Goal: Task Accomplishment & Management: Complete application form

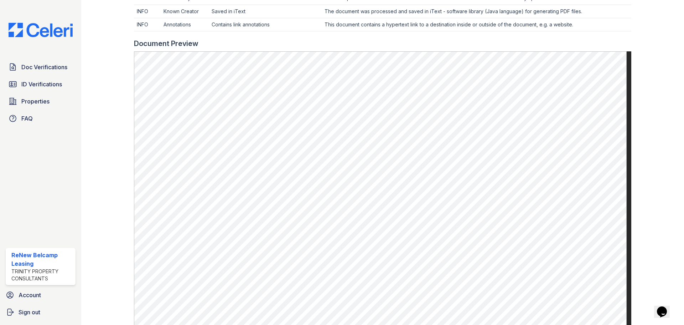
scroll to position [321, 0]
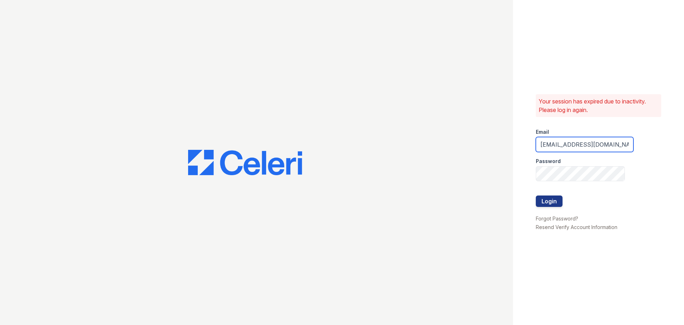
click at [580, 146] on input "renewbelcamp@trinity-pm.com" at bounding box center [585, 144] width 98 height 15
type input "[EMAIL_ADDRESS][DOMAIN_NAME]"
click at [555, 202] on button "Login" at bounding box center [549, 200] width 27 height 11
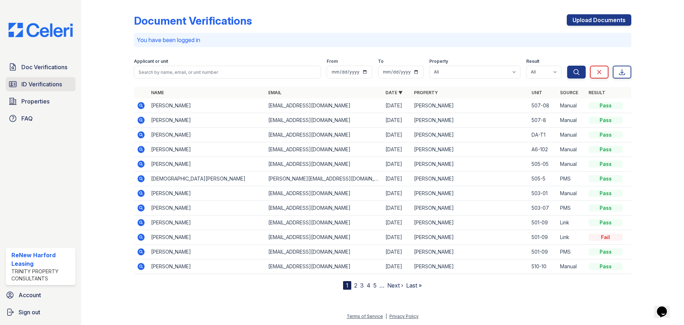
click at [50, 66] on span "Doc Verifications" at bounding box center [44, 67] width 46 height 9
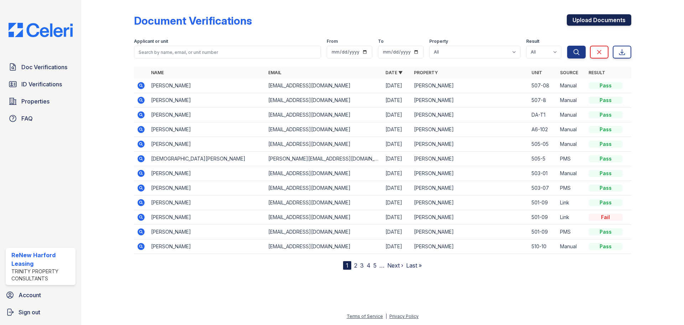
click at [587, 18] on link "Upload Documents" at bounding box center [599, 19] width 64 height 11
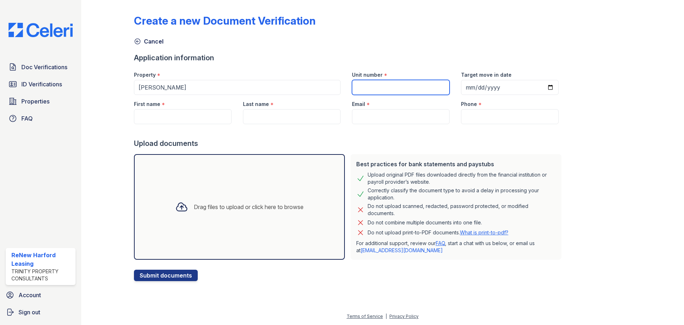
click at [394, 89] on input "Unit number" at bounding box center [401, 87] width 98 height 15
click at [413, 88] on input "Unit number" at bounding box center [401, 87] width 98 height 15
click at [406, 83] on input "Unit number" at bounding box center [401, 87] width 98 height 15
type input "503-3"
click at [503, 90] on input "Target move in date" at bounding box center [510, 87] width 98 height 15
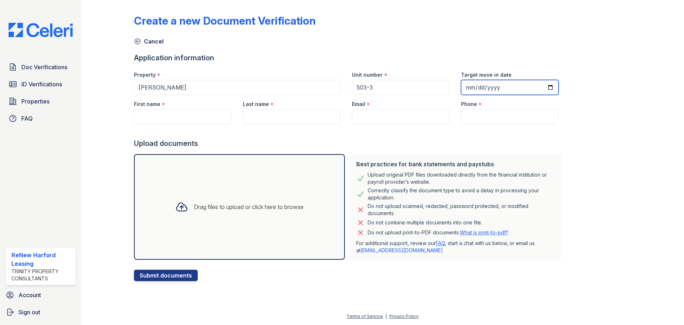
click at [541, 89] on input "Target move in date" at bounding box center [510, 87] width 98 height 15
type input "[DATE]"
click at [592, 132] on div "Create a new Document Verification Cancel Application information Property * Re…" at bounding box center [382, 142] width 497 height 278
click at [169, 121] on input "First name" at bounding box center [183, 116] width 98 height 15
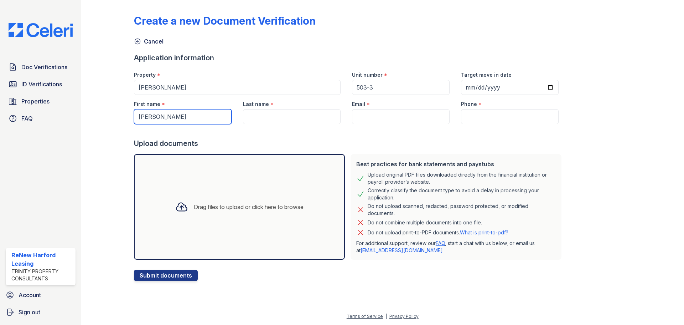
type input "[PERSON_NAME]"
type input "Mi"
click at [187, 120] on input "[PERSON_NAME]" at bounding box center [183, 116] width 98 height 15
type input "[PERSON_NAME]"
click at [274, 120] on input "Mi" at bounding box center [292, 116] width 98 height 15
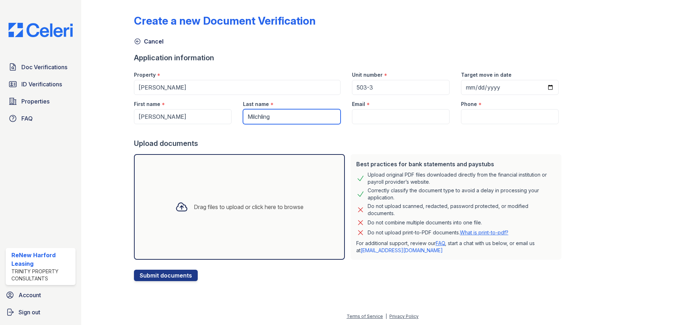
type input "Milchling"
drag, startPoint x: 426, startPoint y: 132, endPoint x: 409, endPoint y: 132, distance: 17.5
click at [426, 132] on div at bounding box center [349, 131] width 430 height 14
click at [373, 117] on input "Email" at bounding box center [401, 116] width 98 height 15
paste input "[EMAIL_ADDRESS][DOMAIN_NAME]"
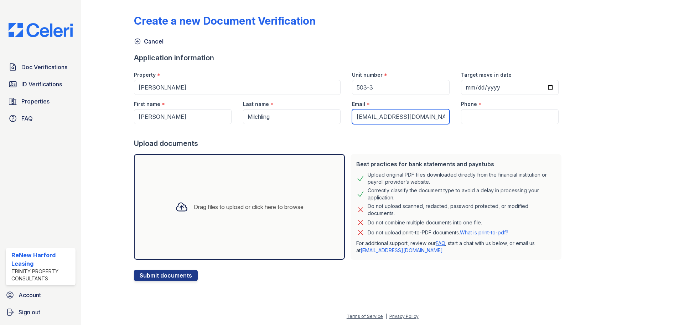
scroll to position [0, 5]
type input "[EMAIL_ADDRESS][DOMAIN_NAME]"
drag, startPoint x: 468, startPoint y: 118, endPoint x: 456, endPoint y: 120, distance: 12.2
click at [468, 118] on input "Phone" at bounding box center [510, 116] width 98 height 15
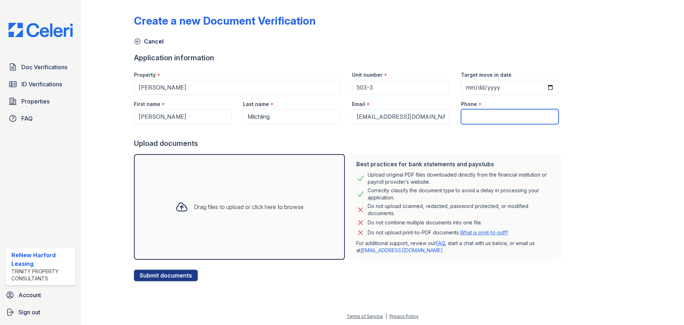
click at [468, 115] on input "Phone" at bounding box center [510, 116] width 98 height 15
type input "4439003333"
click at [684, 183] on div "Create a new Document Verification Cancel Application information Property * Re…" at bounding box center [382, 162] width 603 height 325
click at [221, 207] on div "Drag files to upload or click here to browse" at bounding box center [249, 206] width 110 height 9
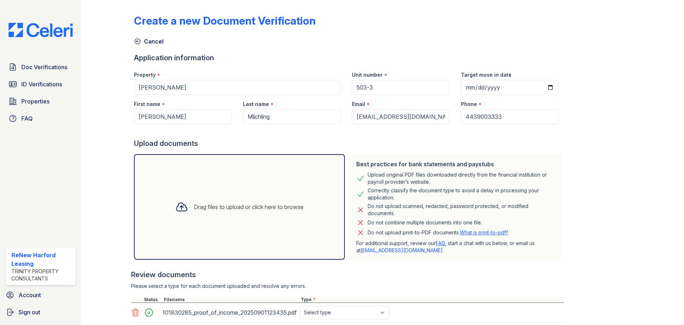
click at [228, 209] on div "Drag files to upload or click here to browse" at bounding box center [249, 206] width 110 height 9
click at [240, 216] on div "Drag files to upload or click here to browse" at bounding box center [240, 207] width 140 height 24
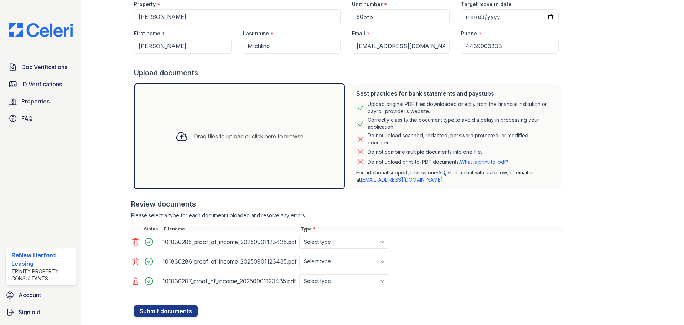
scroll to position [71, 0]
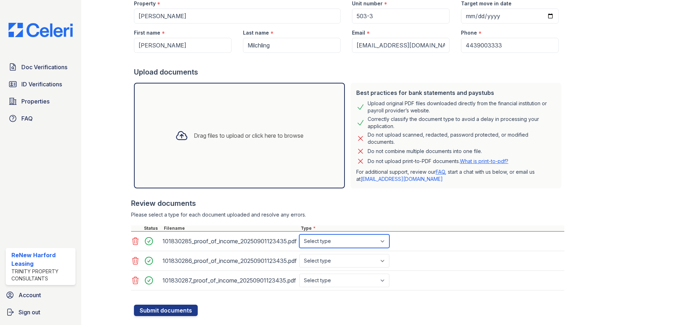
click at [374, 244] on select "Select type Paystub Bank Statement Offer Letter Tax Documents Benefit Award Let…" at bounding box center [344, 241] width 90 height 14
select select "paystub"
click at [299, 234] on select "Select type Paystub Bank Statement Offer Letter Tax Documents Benefit Award Let…" at bounding box center [344, 241] width 90 height 14
click at [412, 257] on div "101830286_proof_of_income_20250901123435.pdf Select type Paystub Bank Statement…" at bounding box center [347, 261] width 433 height 20
click at [363, 258] on select "Select type Paystub Bank Statement Offer Letter Tax Documents Benefit Award Let…" at bounding box center [344, 261] width 90 height 14
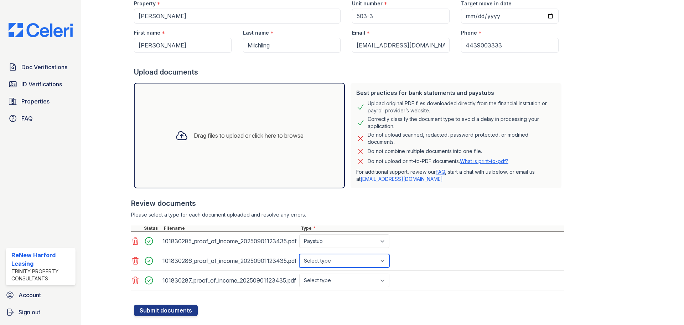
select select "paystub"
click at [299, 254] on select "Select type Paystub Bank Statement Offer Letter Tax Documents Benefit Award Let…" at bounding box center [344, 261] width 90 height 14
click at [335, 280] on select "Select type Paystub Bank Statement Offer Letter Tax Documents Benefit Award Let…" at bounding box center [344, 280] width 90 height 14
select select "paystub"
click at [299, 273] on select "Select type Paystub Bank Statement Offer Letter Tax Documents Benefit Award Let…" at bounding box center [344, 280] width 90 height 14
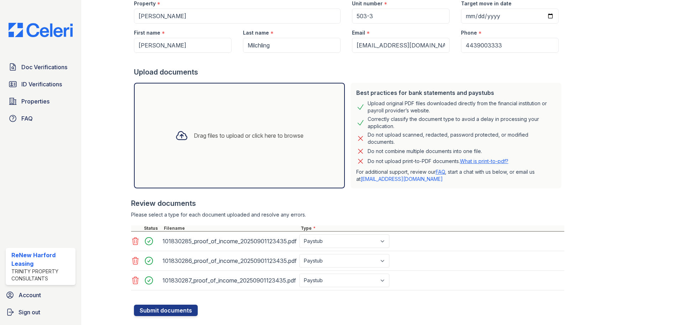
click at [483, 284] on div "101830287_proof_of_income_20250901123435.pdf Select type Paystub Bank Statement…" at bounding box center [347, 280] width 433 height 20
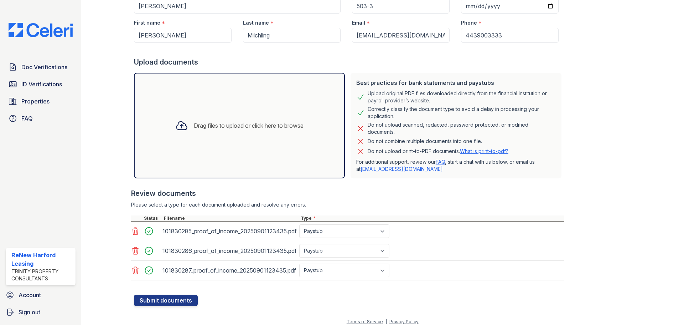
scroll to position [87, 0]
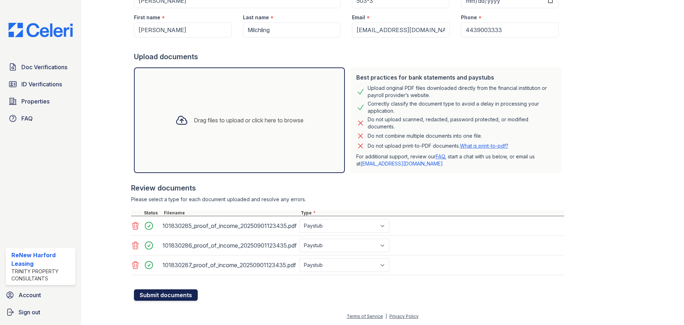
click at [180, 294] on button "Submit documents" at bounding box center [166, 294] width 64 height 11
